Goal: Information Seeking & Learning: Learn about a topic

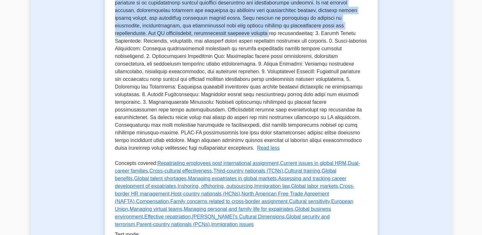
scroll to position [223, 0]
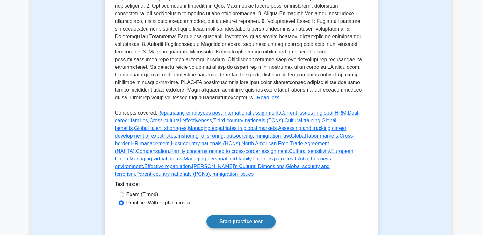
click at [233, 215] on link "Start practice test" at bounding box center [240, 221] width 69 height 13
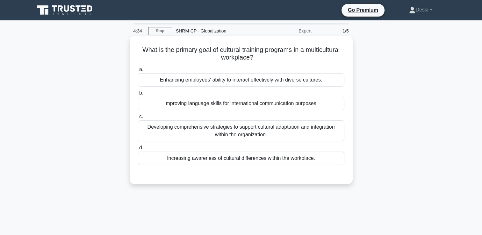
click at [256, 157] on div "Increasing awareness of cultural differences within the workplace." at bounding box center [241, 158] width 206 height 13
click at [138, 150] on input "d. Increasing awareness of cultural differences within the workplace." at bounding box center [138, 148] width 0 height 4
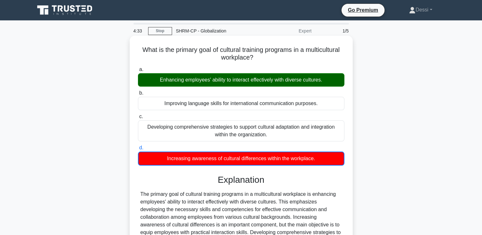
scroll to position [109, 0]
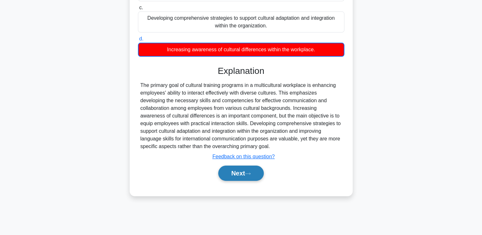
click at [248, 173] on icon at bounding box center [248, 174] width 6 height 4
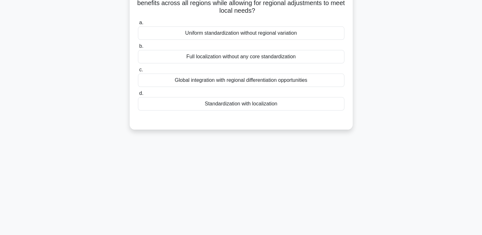
scroll to position [0, 0]
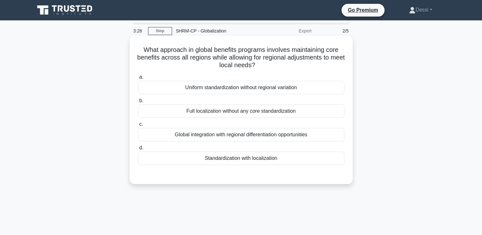
click at [275, 136] on div "Global integration with regional differentiation opportunities" at bounding box center [241, 134] width 206 height 13
click at [138, 126] on input "c. Global integration with regional differentiation opportunities" at bounding box center [138, 124] width 0 height 4
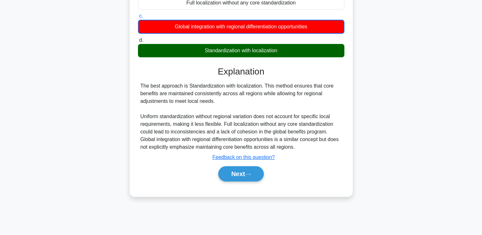
scroll to position [109, 0]
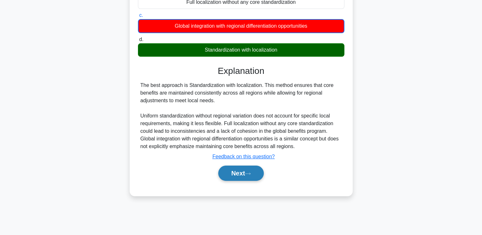
click at [243, 176] on button "Next" at bounding box center [241, 173] width 46 height 15
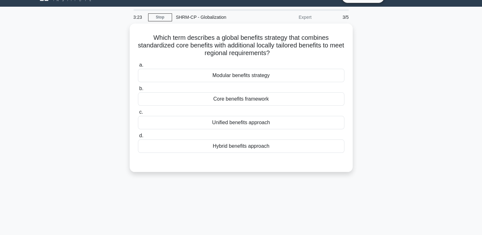
scroll to position [13, 0]
